Goal: Transaction & Acquisition: Purchase product/service

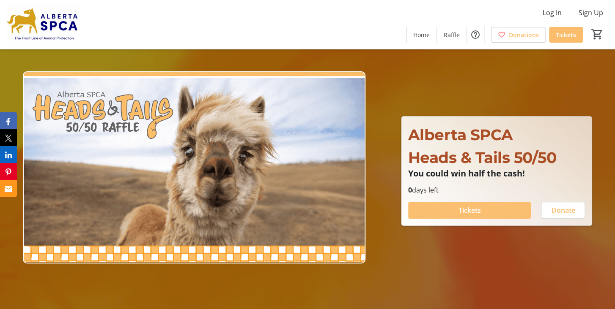
click at [466, 212] on span "Tickets" at bounding box center [469, 210] width 22 height 10
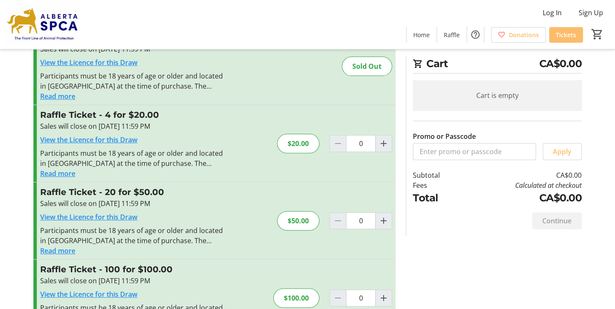
scroll to position [79, 0]
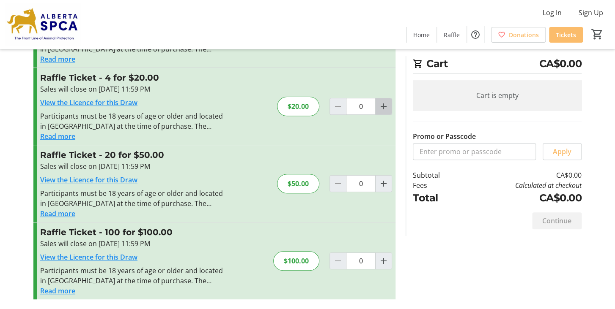
click at [386, 108] on mat-icon "Increment by one" at bounding box center [383, 106] width 10 height 10
type input "1"
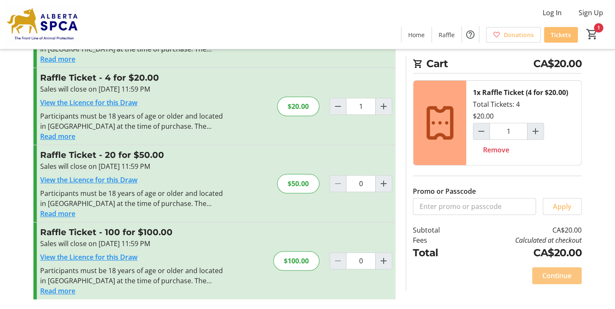
click at [561, 278] on span "Continue" at bounding box center [556, 276] width 29 height 10
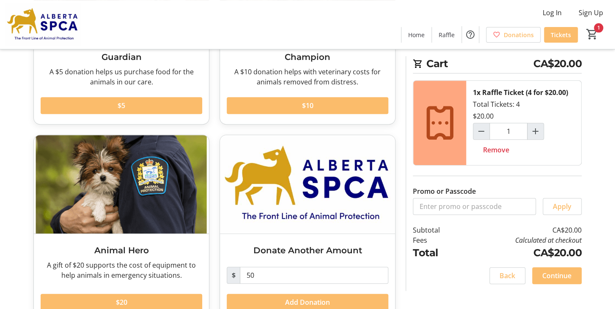
scroll to position [176, 0]
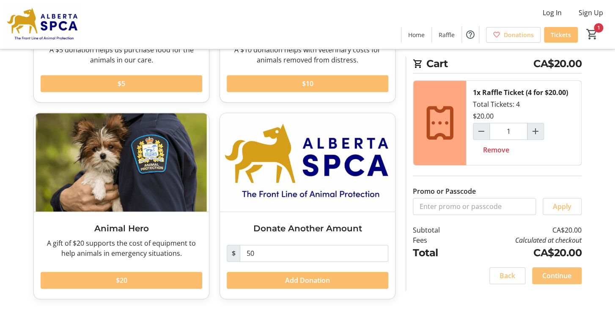
click at [550, 275] on span "Continue" at bounding box center [556, 276] width 29 height 10
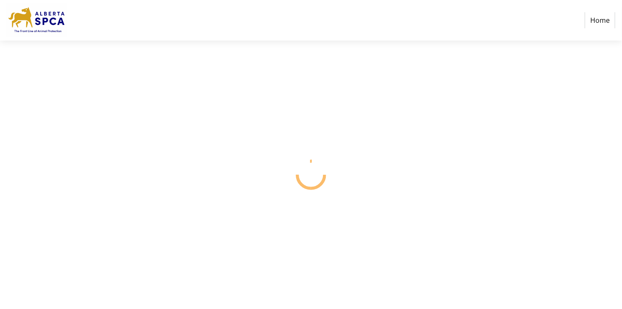
select select "CA"
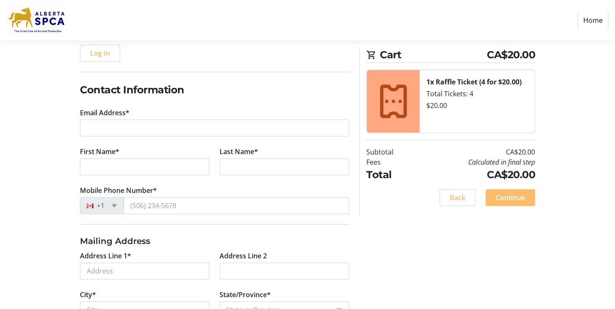
scroll to position [134, 0]
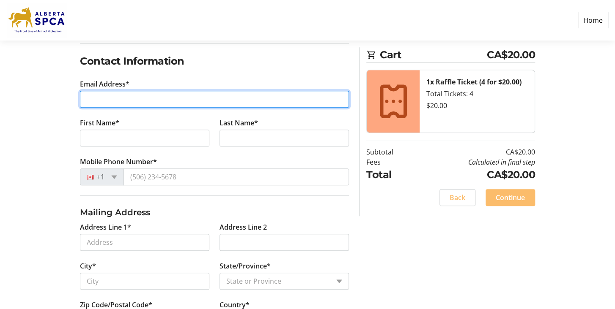
click at [98, 98] on input "Email Address*" at bounding box center [214, 99] width 269 height 17
type input "[PERSON_NAME][EMAIL_ADDRESS][PERSON_NAME][DOMAIN_NAME]"
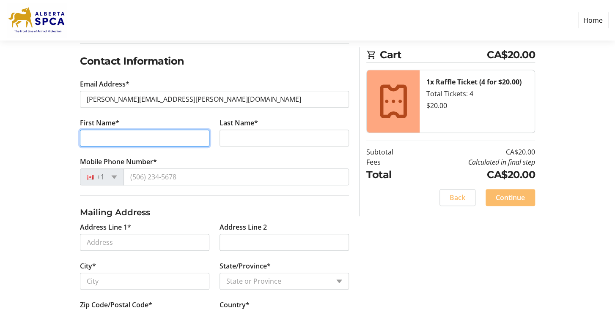
click at [89, 138] on input "First Name*" at bounding box center [144, 138] width 129 height 17
type input "[PERSON_NAME]"
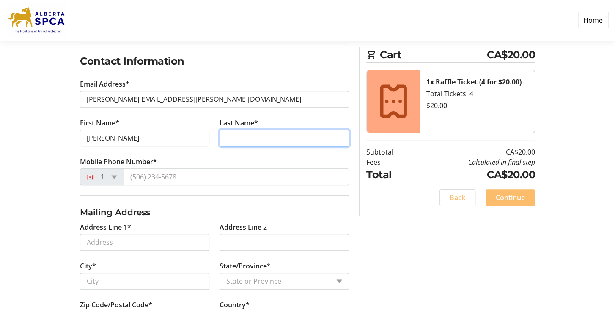
click at [234, 134] on input "Last Name*" at bounding box center [283, 138] width 129 height 17
type input "[PERSON_NAME]"
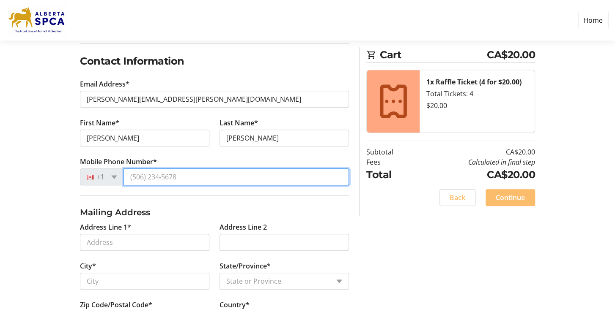
click at [141, 176] on input "Mobile Phone Number*" at bounding box center [235, 177] width 225 height 17
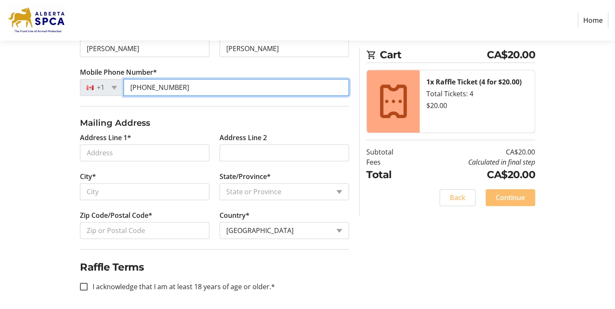
type input "[PHONE_NUMBER]"
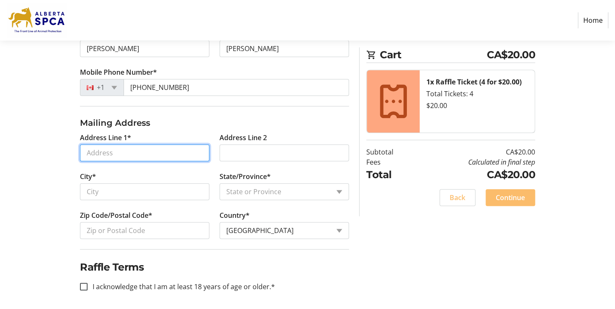
click at [88, 153] on input "Address Line 1*" at bounding box center [144, 153] width 129 height 17
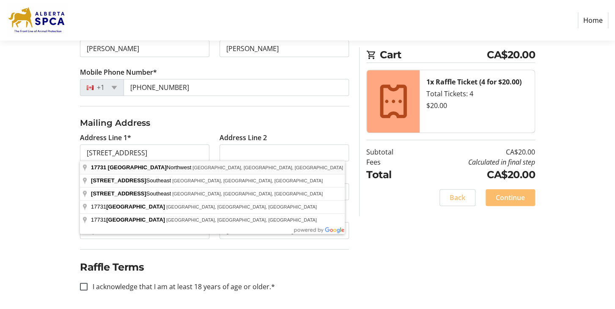
type input "[GEOGRAPHIC_DATA][STREET_ADDRESS]"
type input "[GEOGRAPHIC_DATA]"
select select "AB"
type input "T5Z 2L6"
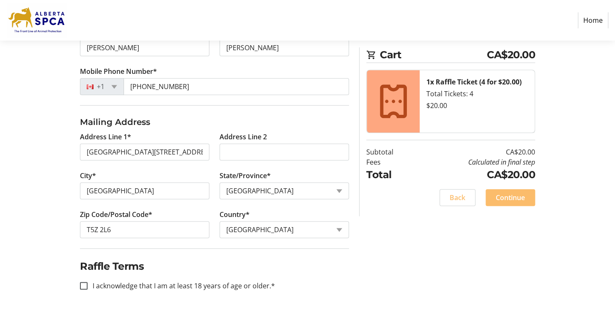
scroll to position [225, 0]
click at [85, 284] on input "I acknowledge that I am at least 18 years of age or older.*" at bounding box center [84, 286] width 8 height 8
checkbox input "true"
click at [508, 197] on span "Continue" at bounding box center [510, 198] width 29 height 10
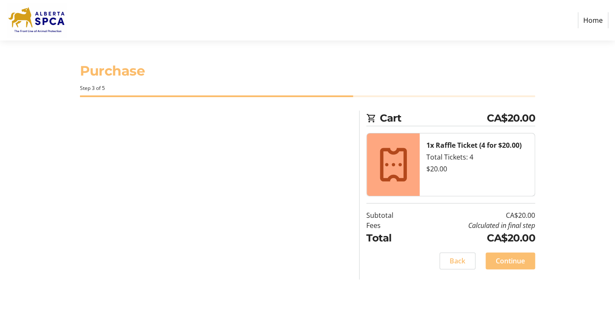
scroll to position [0, 0]
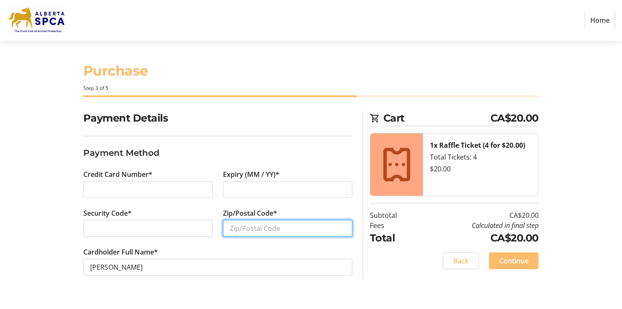
click at [243, 232] on input "Zip/Postal Code*" at bounding box center [287, 228] width 129 height 17
type input "t5z2l6"
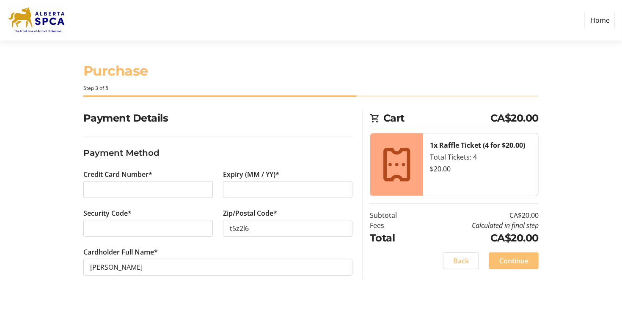
click at [511, 263] on span "Continue" at bounding box center [513, 261] width 29 height 10
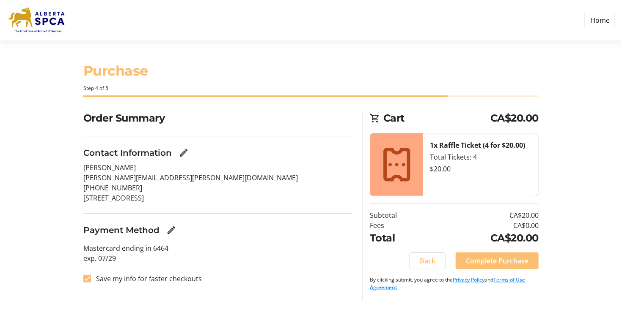
click at [494, 258] on span "Complete Purchase" at bounding box center [497, 261] width 63 height 10
